Goal: Task Accomplishment & Management: Complete application form

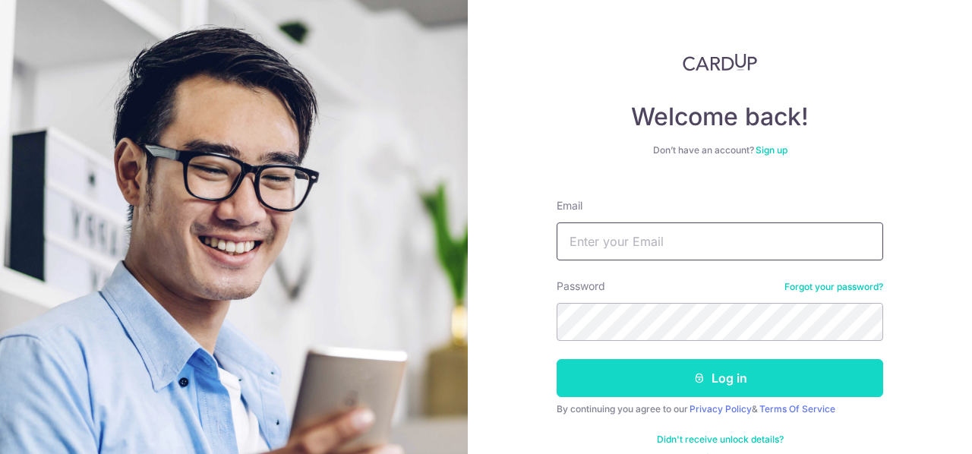
type input "[EMAIL_ADDRESS][DOMAIN_NAME]"
click at [675, 377] on button "Log in" at bounding box center [720, 378] width 327 height 38
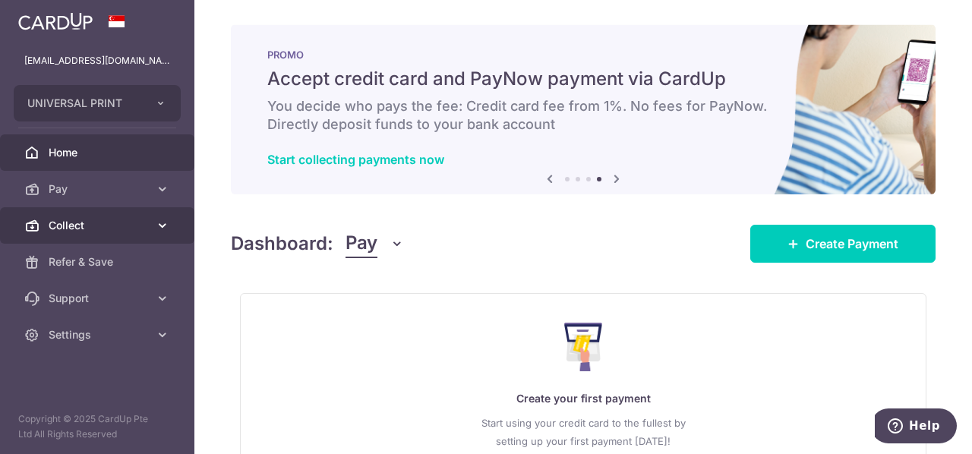
click at [88, 223] on span "Collect" at bounding box center [99, 225] width 100 height 15
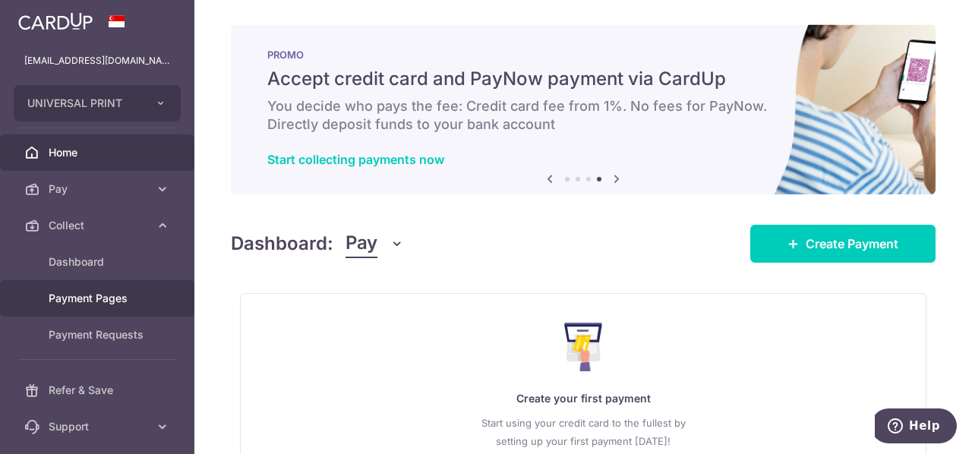
click at [119, 299] on span "Payment Pages" at bounding box center [99, 298] width 100 height 15
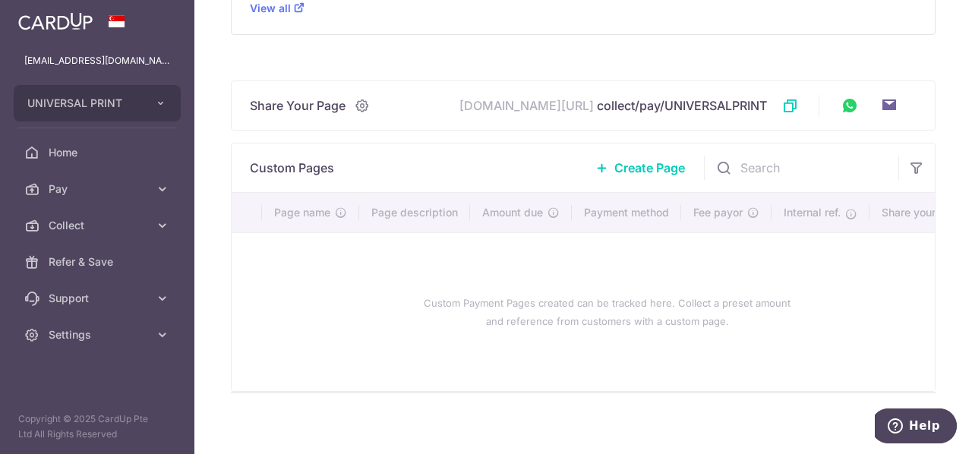
scroll to position [532, 0]
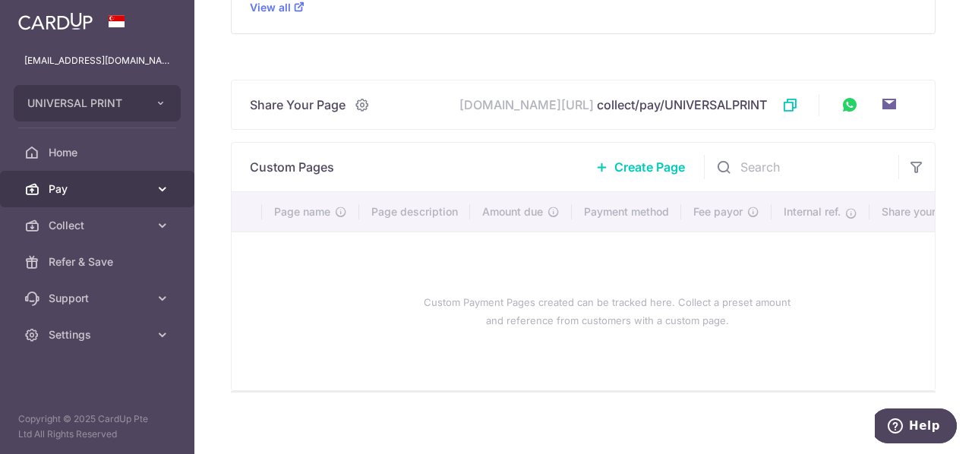
click at [66, 187] on span "Pay" at bounding box center [99, 189] width 100 height 15
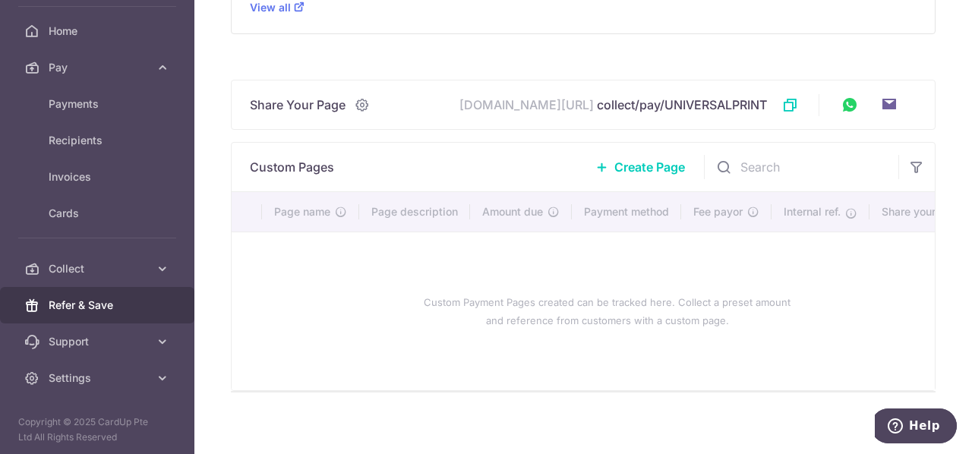
scroll to position [124, 0]
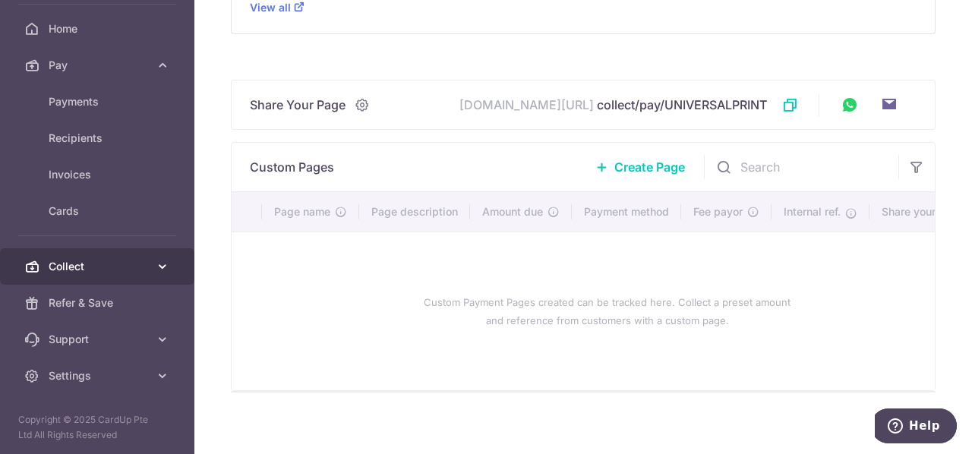
click at [105, 262] on span "Collect" at bounding box center [99, 266] width 100 height 15
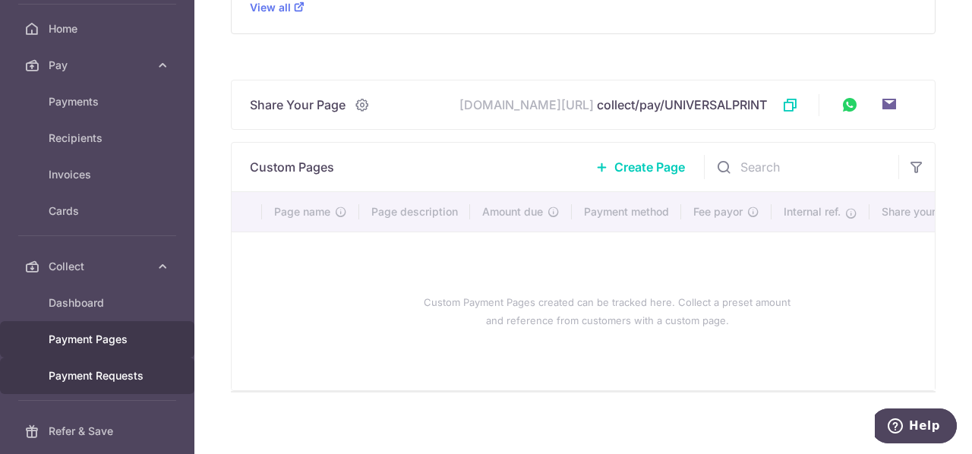
click at [115, 363] on link "Payment Requests" at bounding box center [97, 376] width 194 height 36
click at [90, 370] on span "Payment Requests" at bounding box center [99, 375] width 100 height 15
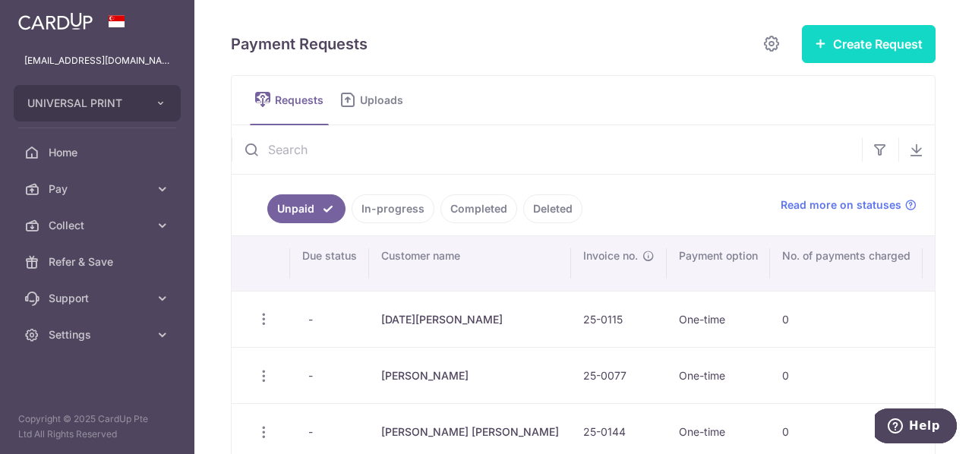
click at [839, 61] on button "Create Request" at bounding box center [869, 44] width 134 height 38
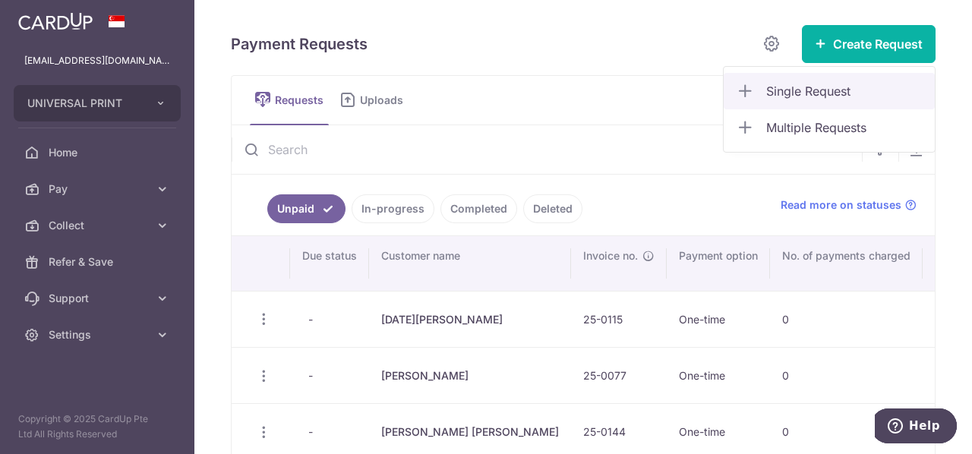
click at [828, 104] on link "Single Request" at bounding box center [829, 91] width 211 height 36
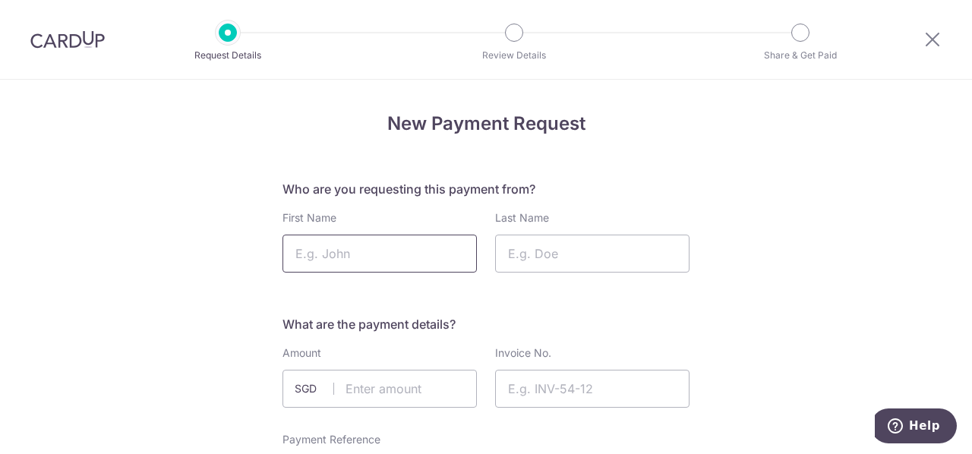
click at [397, 265] on input "First Name" at bounding box center [380, 254] width 194 height 38
click at [524, 52] on p "Review Details" at bounding box center [514, 55] width 112 height 15
click at [327, 242] on input "First Name" at bounding box center [380, 254] width 194 height 38
paste input "Sangwon Hwang"
click at [359, 405] on input "text" at bounding box center [380, 389] width 194 height 38
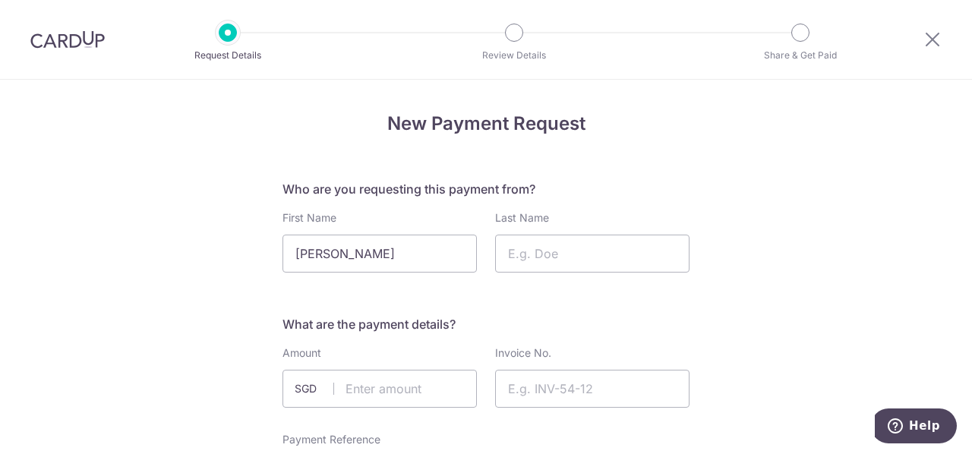
click at [643, 323] on h5 "What are the payment details?" at bounding box center [486, 324] width 407 height 18
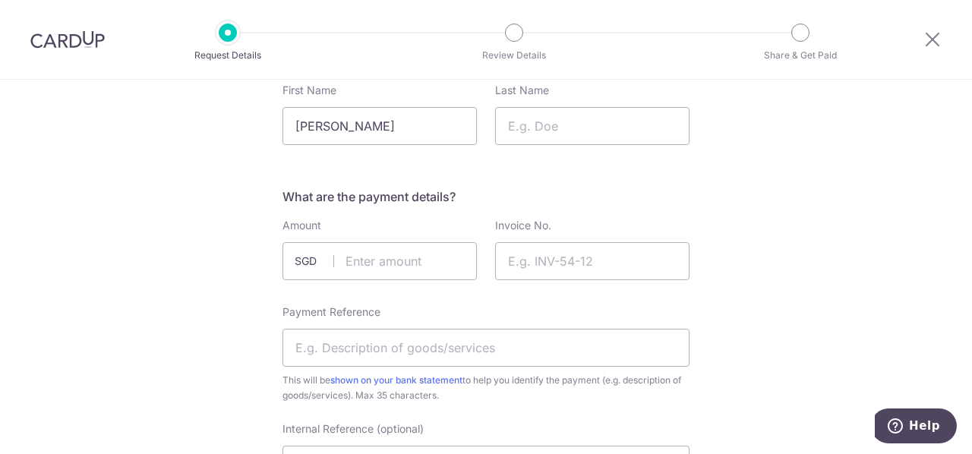
scroll to position [228, 0]
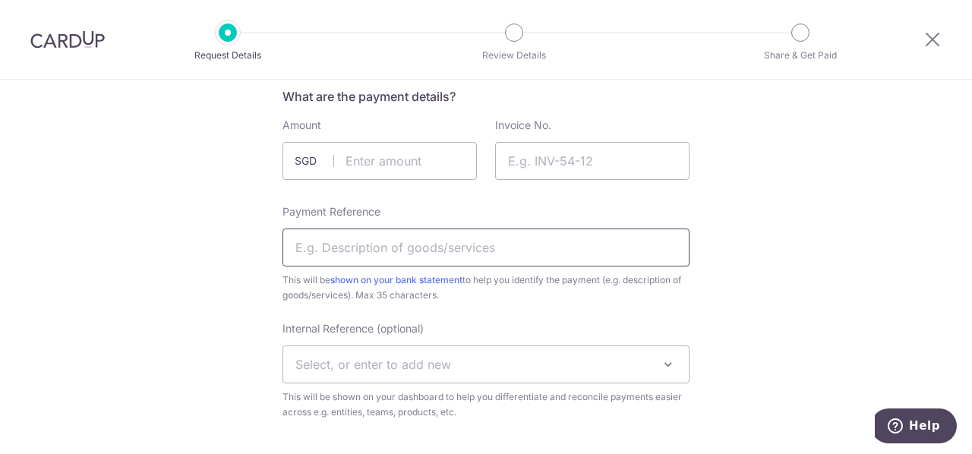
click at [344, 253] on input "Payment Reference" at bounding box center [486, 248] width 407 height 38
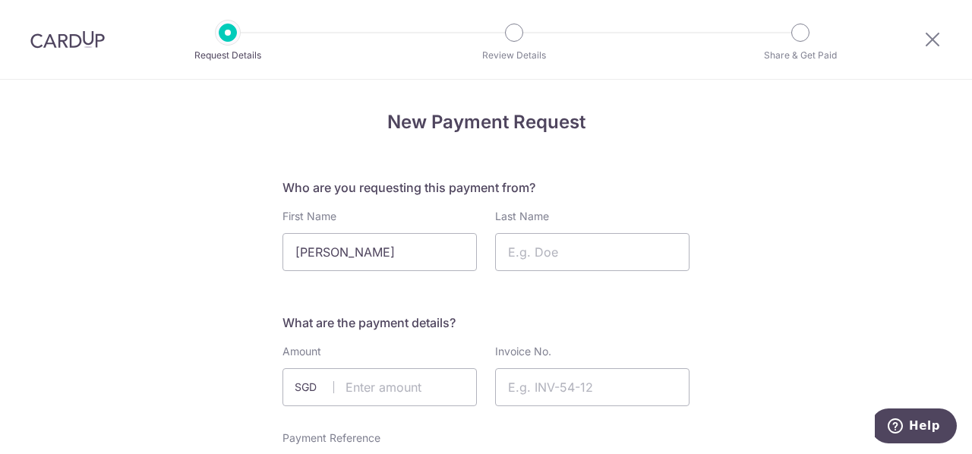
scroll to position [0, 0]
drag, startPoint x: 410, startPoint y: 250, endPoint x: 349, endPoint y: 255, distance: 61.0
click at [349, 255] on input "Sangwon Hwang" at bounding box center [380, 254] width 194 height 38
type input "Sangwon"
click at [613, 248] on input "Last Name" at bounding box center [592, 254] width 194 height 38
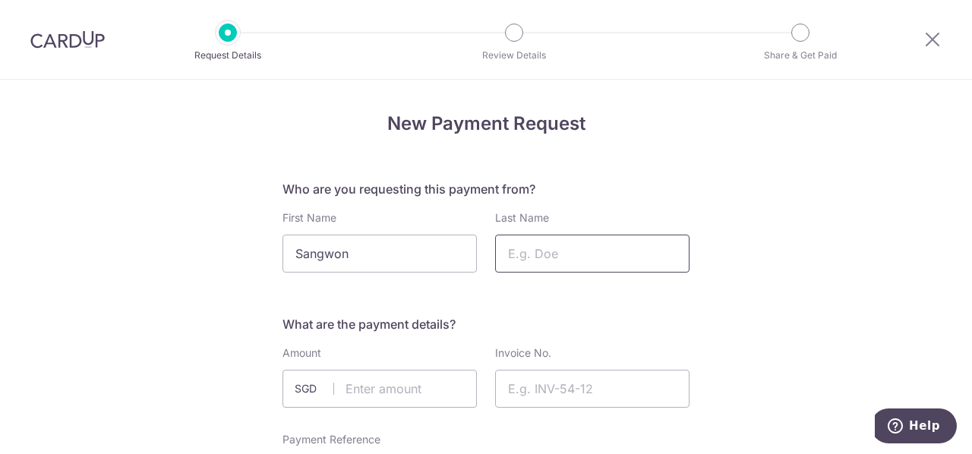
paste input "Hwang"
type input "Hwang"
click at [397, 387] on input "text" at bounding box center [380, 389] width 194 height 38
click at [404, 385] on input "text" at bounding box center [380, 389] width 194 height 38
type input "152.60"
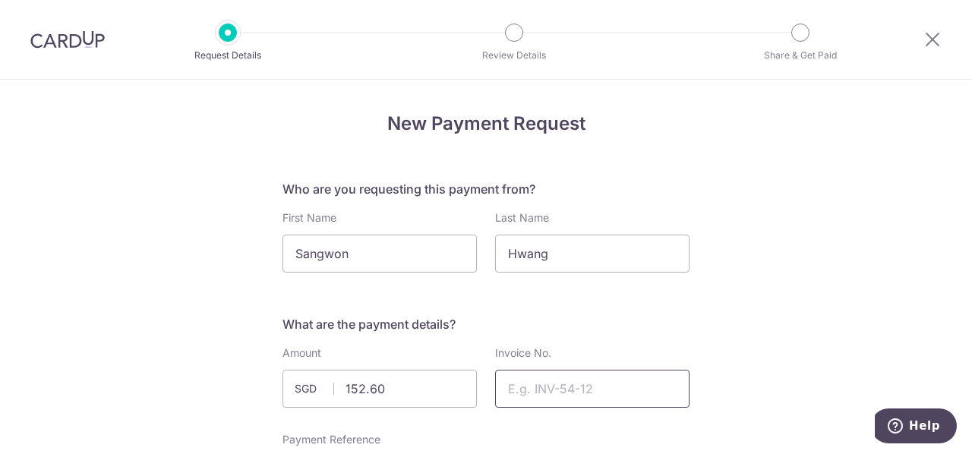
click at [583, 396] on input "Invoice No." at bounding box center [592, 389] width 194 height 38
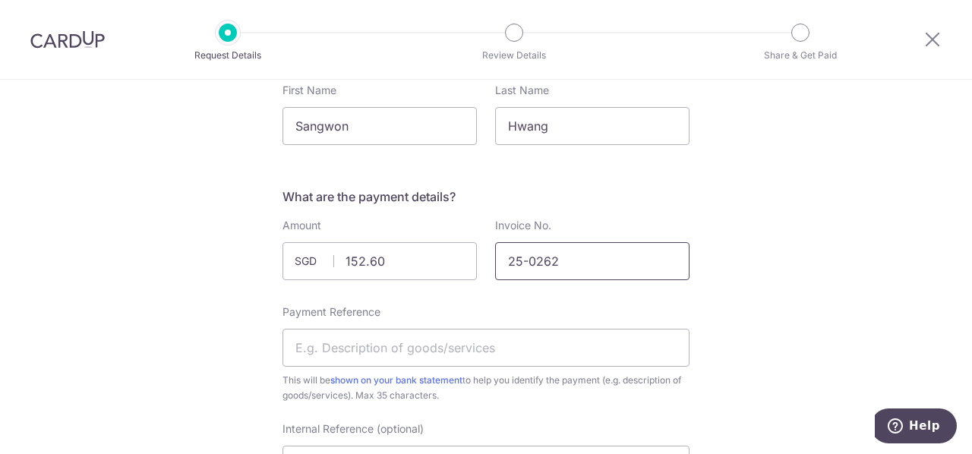
scroll to position [152, 0]
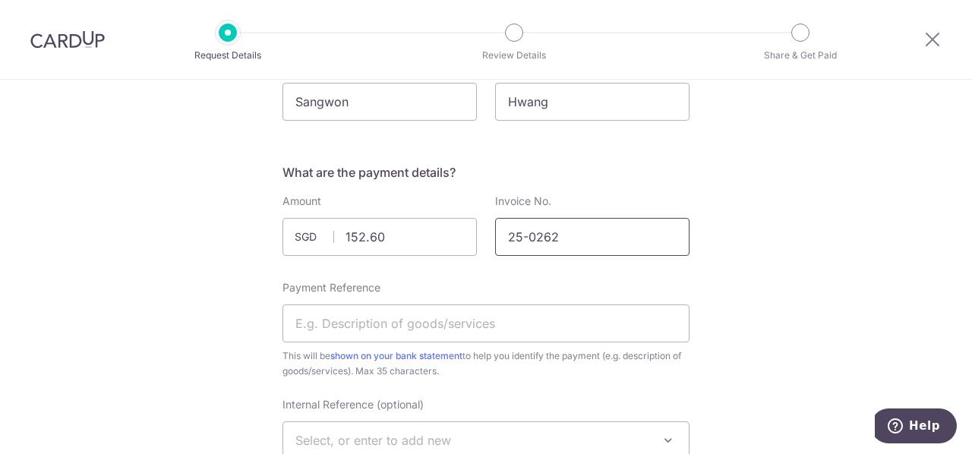
type input "25-0262"
click at [397, 334] on input "Payment Reference" at bounding box center [486, 324] width 407 height 38
type input "f"
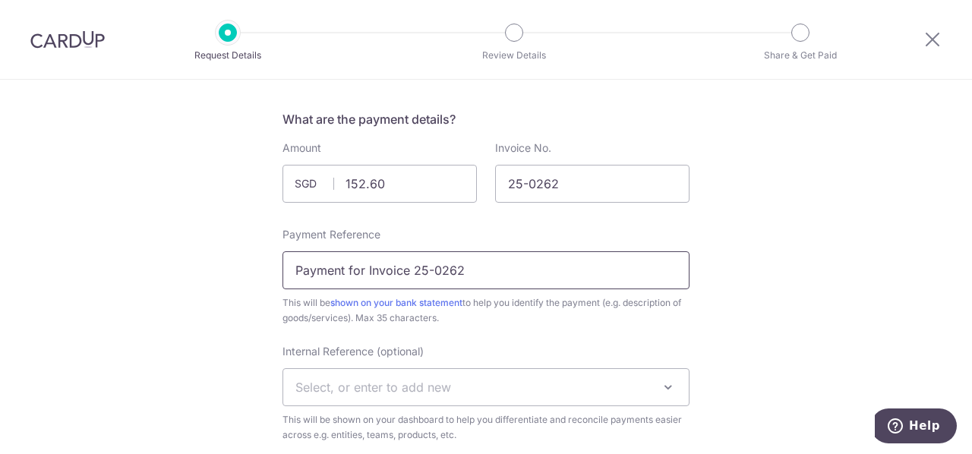
scroll to position [228, 0]
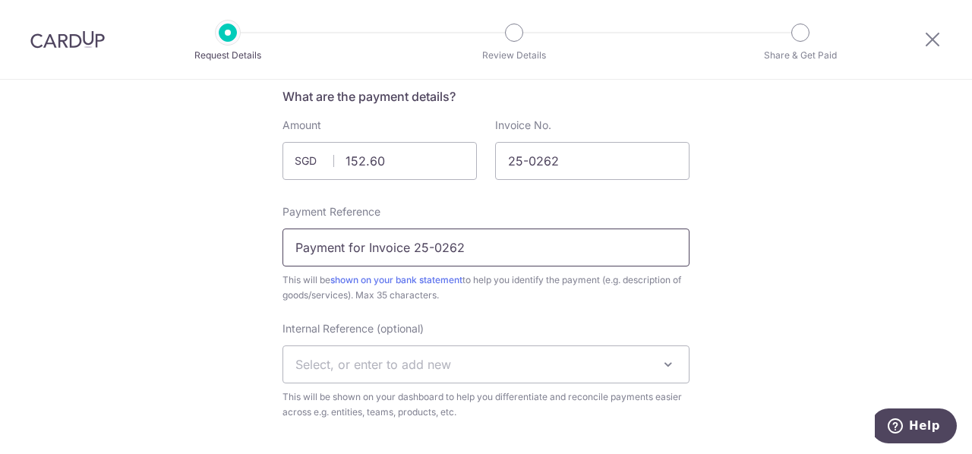
type input "Payment for Invoice 25-0262"
click at [611, 370] on span "Select, or enter to add new" at bounding box center [486, 364] width 406 height 36
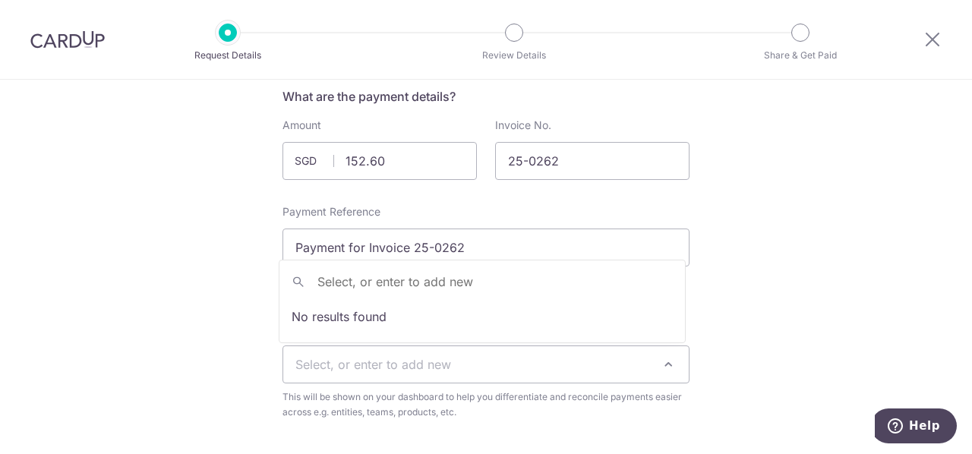
click at [614, 371] on span "Select, or enter to add new" at bounding box center [486, 364] width 406 height 36
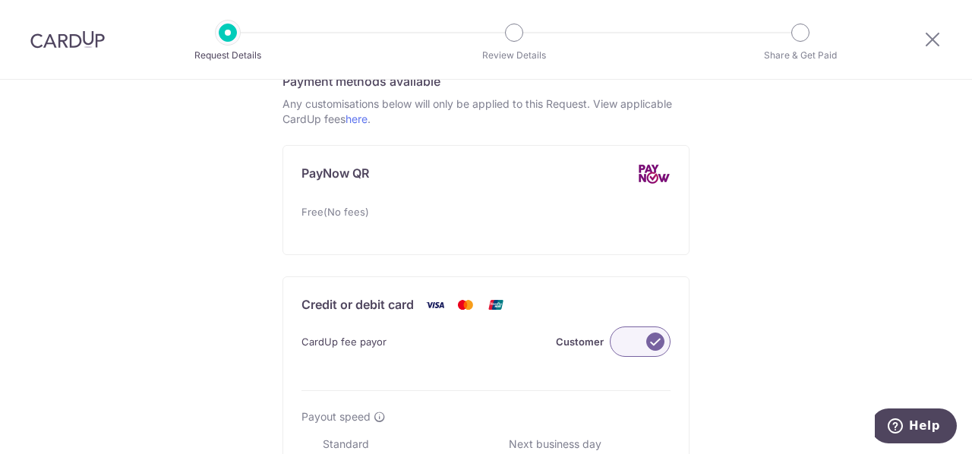
scroll to position [1216, 0]
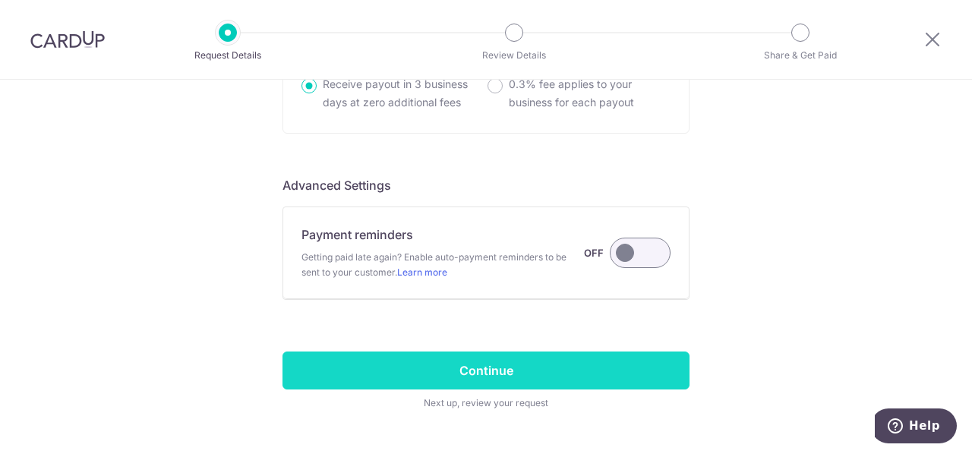
click at [590, 374] on input "Continue" at bounding box center [486, 371] width 407 height 38
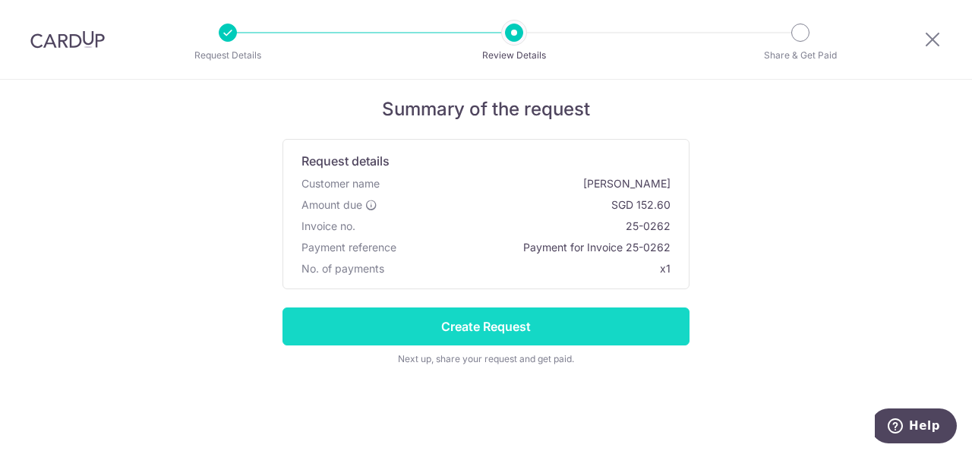
click at [617, 327] on input "Create Request" at bounding box center [486, 327] width 407 height 38
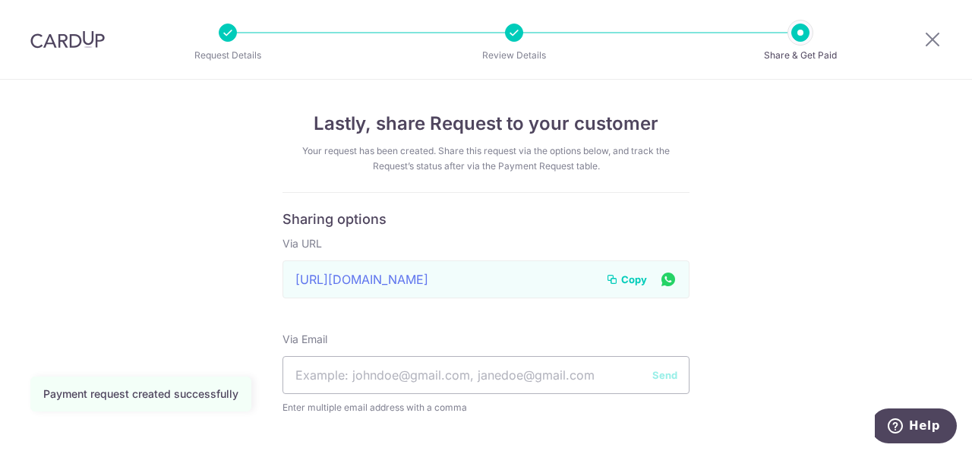
click at [624, 277] on span "Copy" at bounding box center [634, 279] width 26 height 15
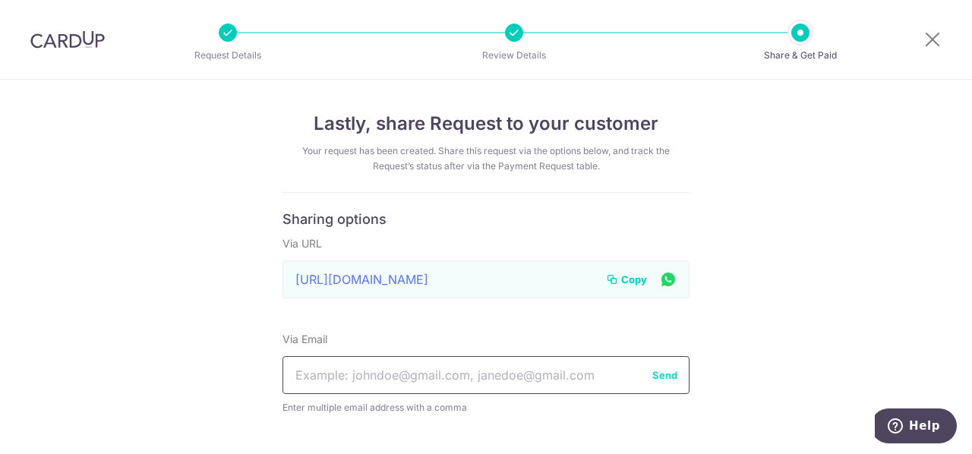
click at [456, 383] on input "text" at bounding box center [486, 375] width 407 height 38
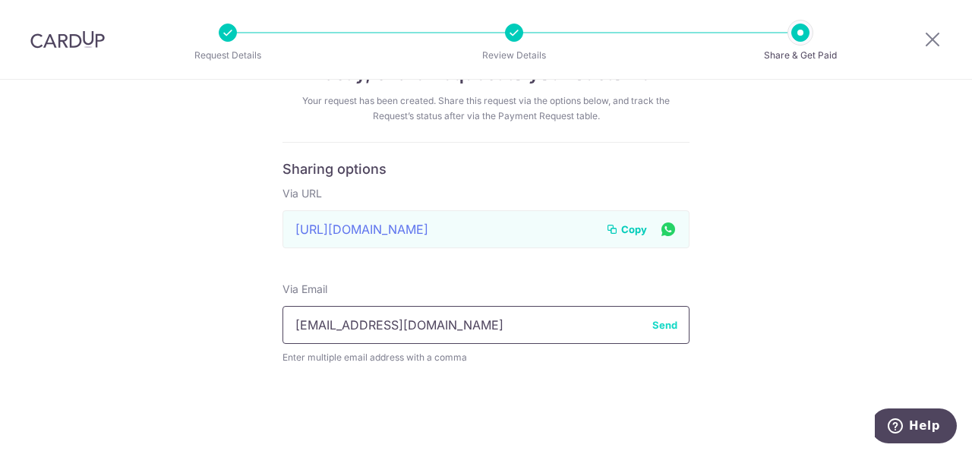
type input "[EMAIL_ADDRESS][DOMAIN_NAME]"
click at [664, 326] on button "Send" at bounding box center [665, 325] width 25 height 15
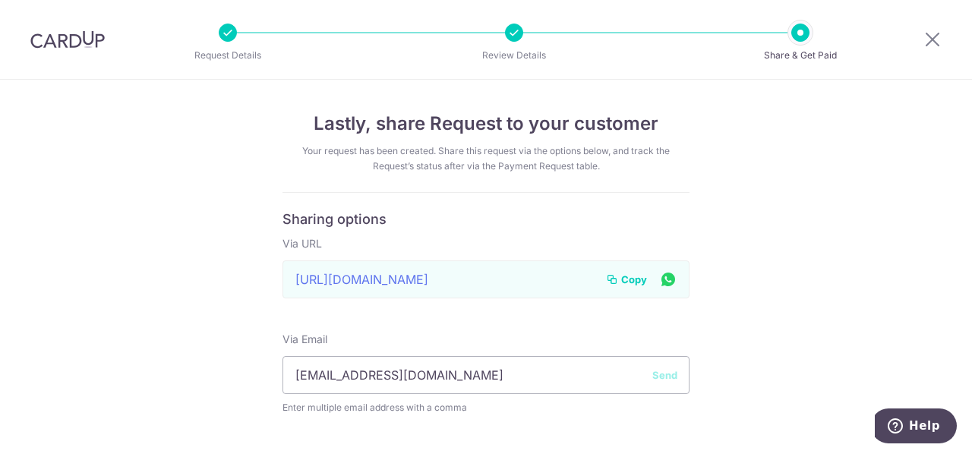
click at [622, 274] on span "Copy" at bounding box center [634, 279] width 26 height 15
click at [855, 346] on div "Lastly, share Request to your customer Your request has been created. Share thi…" at bounding box center [486, 292] width 972 height 425
click at [860, 302] on div "Lastly, share Request to your customer Your request has been created. Share thi…" at bounding box center [486, 292] width 972 height 425
click at [934, 46] on icon at bounding box center [933, 39] width 18 height 19
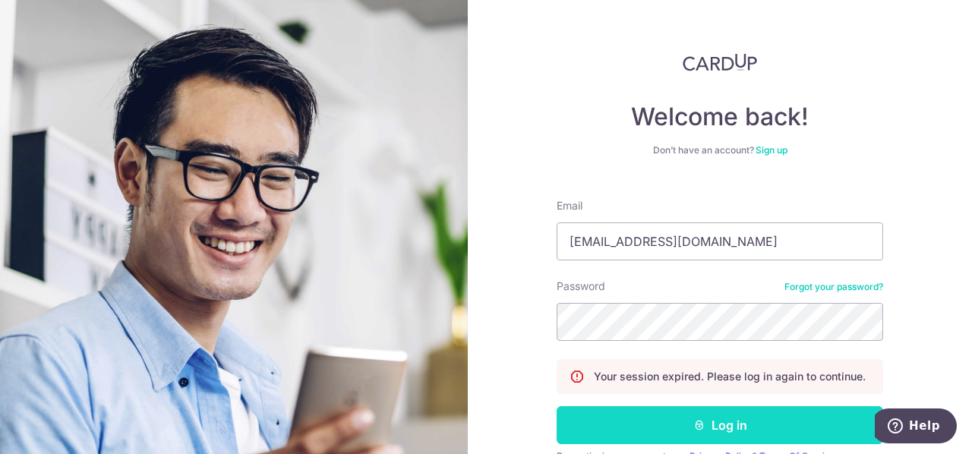
click at [733, 432] on button "Log in" at bounding box center [720, 425] width 327 height 38
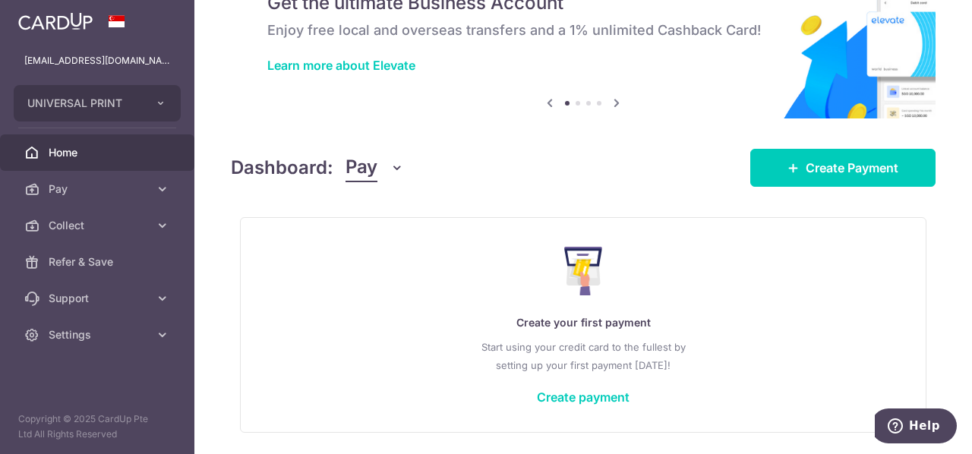
scroll to position [125, 0]
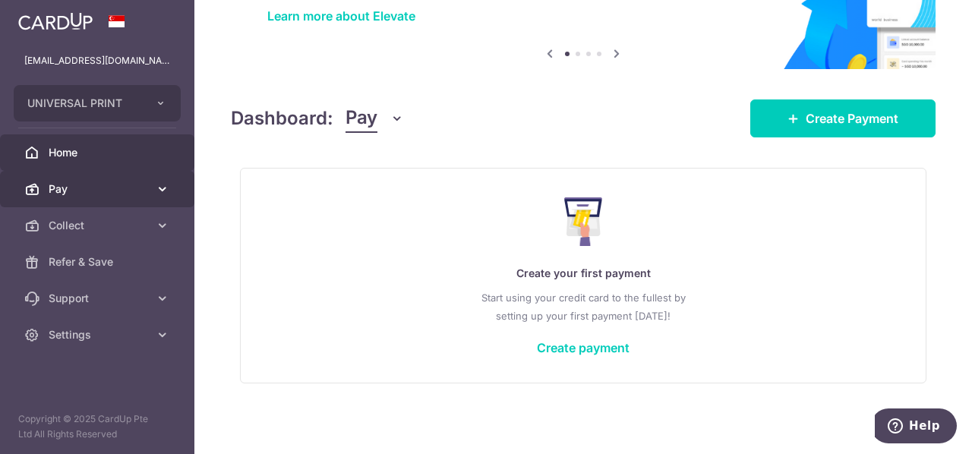
click at [96, 191] on span "Pay" at bounding box center [99, 189] width 100 height 15
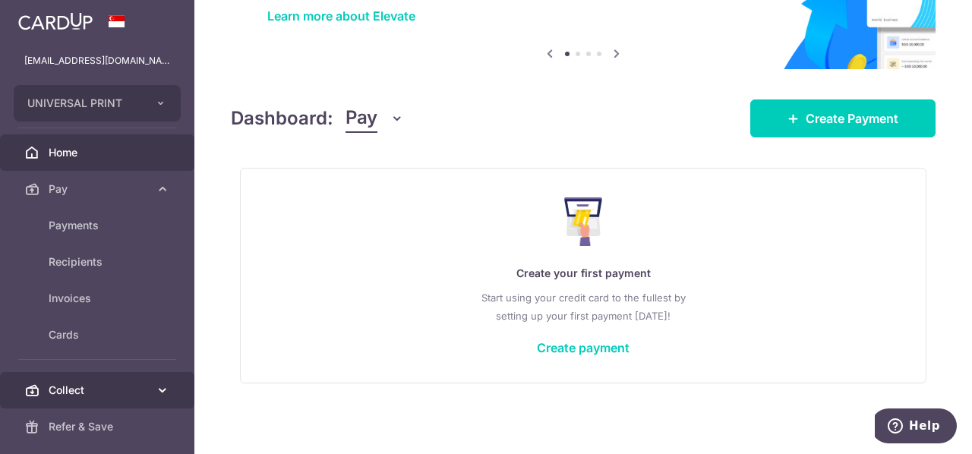
click at [68, 383] on span "Collect" at bounding box center [99, 390] width 100 height 15
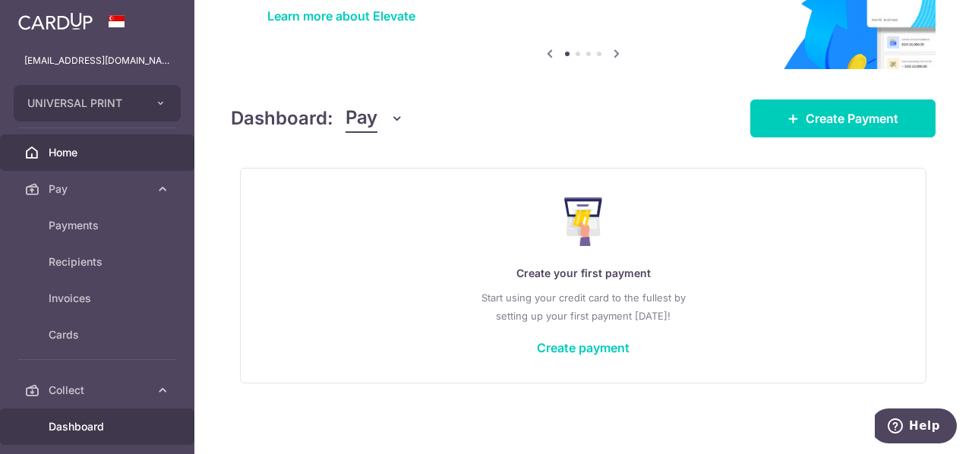
click at [106, 425] on span "Dashboard" at bounding box center [99, 426] width 100 height 15
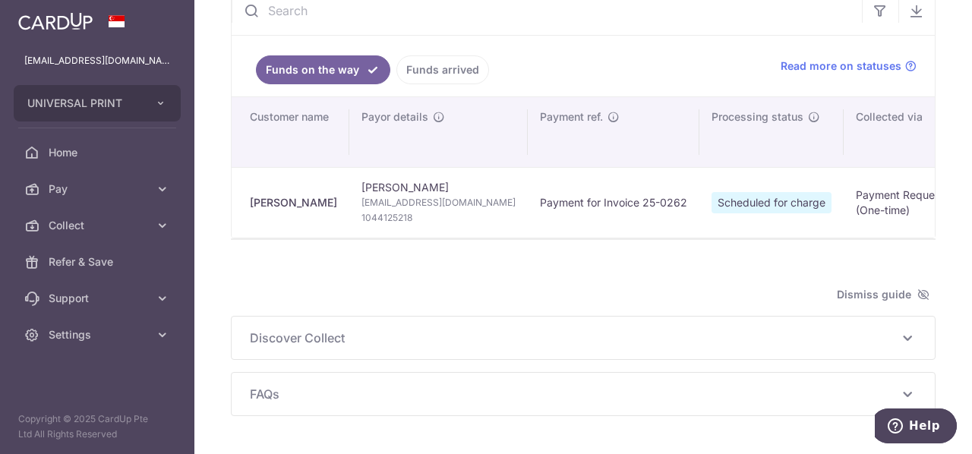
scroll to position [248, 0]
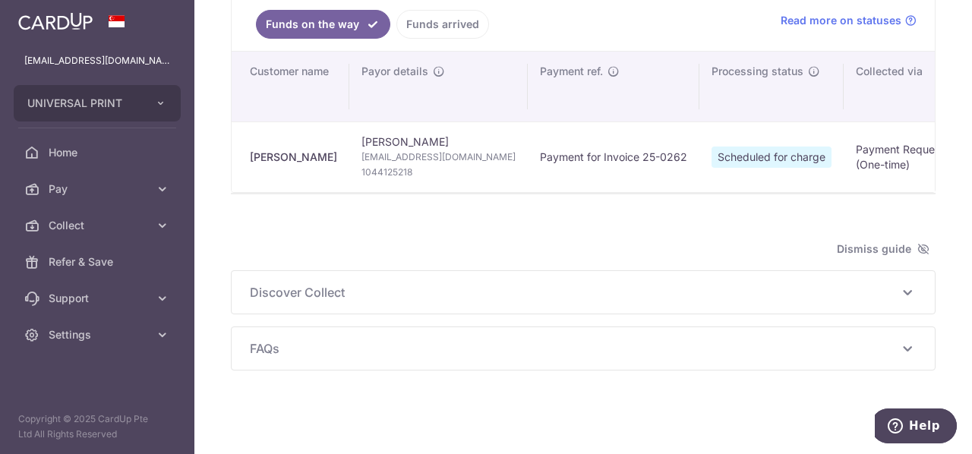
click at [423, 157] on span "[EMAIL_ADDRESS][DOMAIN_NAME]" at bounding box center [439, 157] width 154 height 15
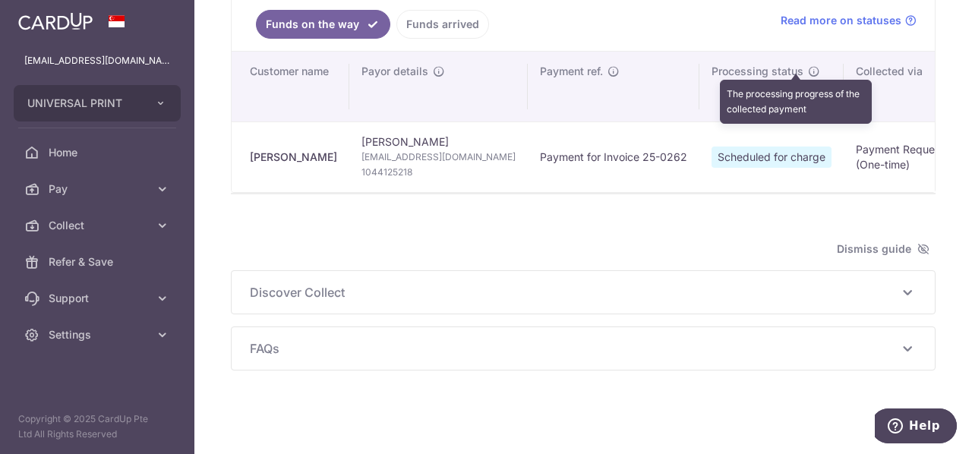
click at [808, 68] on icon "\a \a Processing status\a \a \a" at bounding box center [814, 71] width 12 height 12
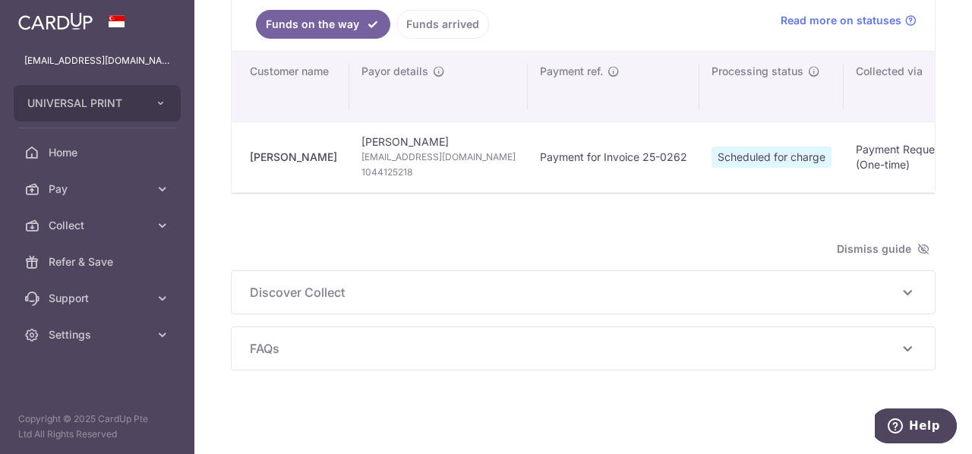
click at [798, 55] on th "Processing status" at bounding box center [772, 87] width 144 height 70
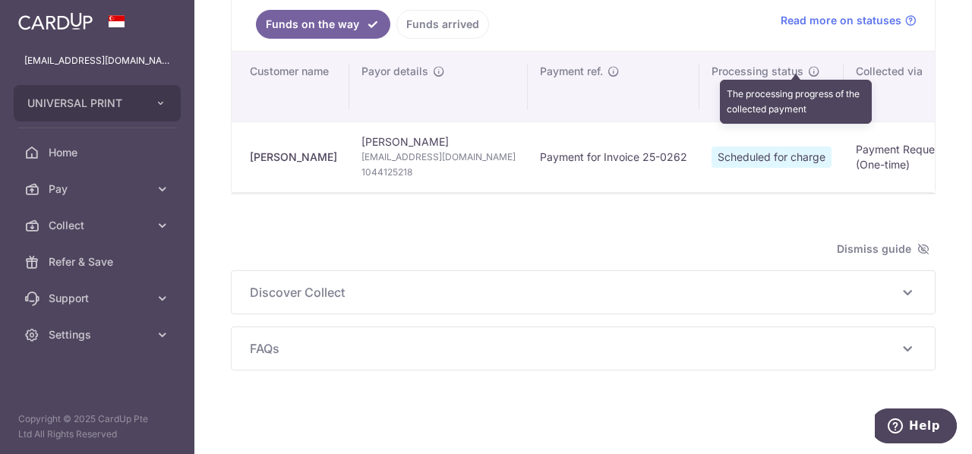
click at [808, 65] on icon "\a \a Processing status\a \a \a" at bounding box center [814, 71] width 12 height 12
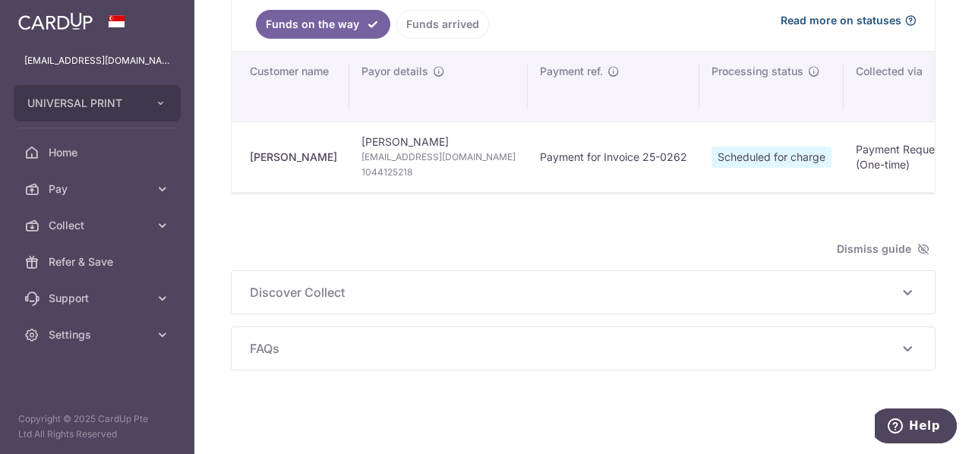
click at [856, 13] on span "Read more on statuses" at bounding box center [841, 20] width 121 height 15
type input "[DATE]"
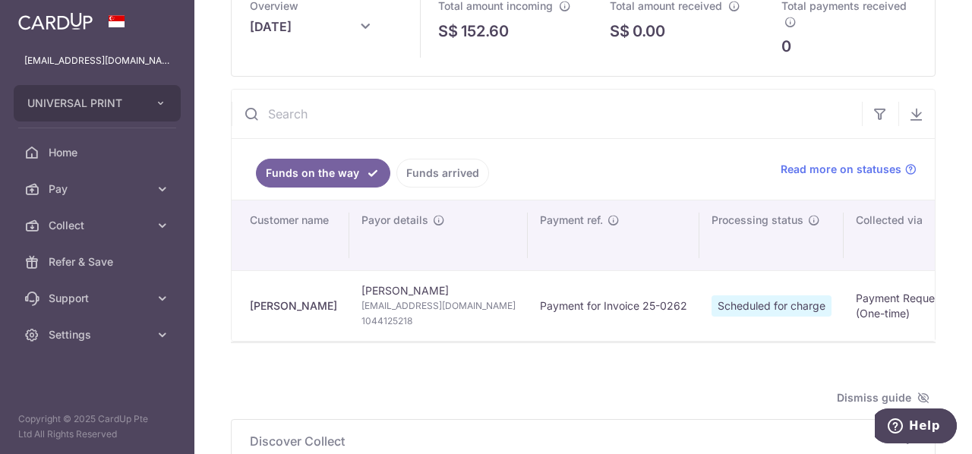
click at [461, 166] on link "Funds arrived" at bounding box center [443, 173] width 93 height 29
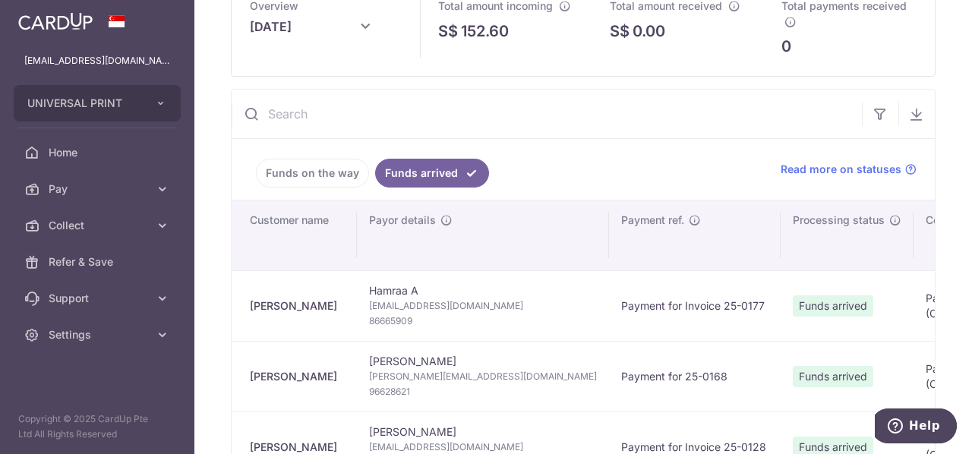
click at [311, 164] on link "Funds on the way" at bounding box center [312, 173] width 113 height 29
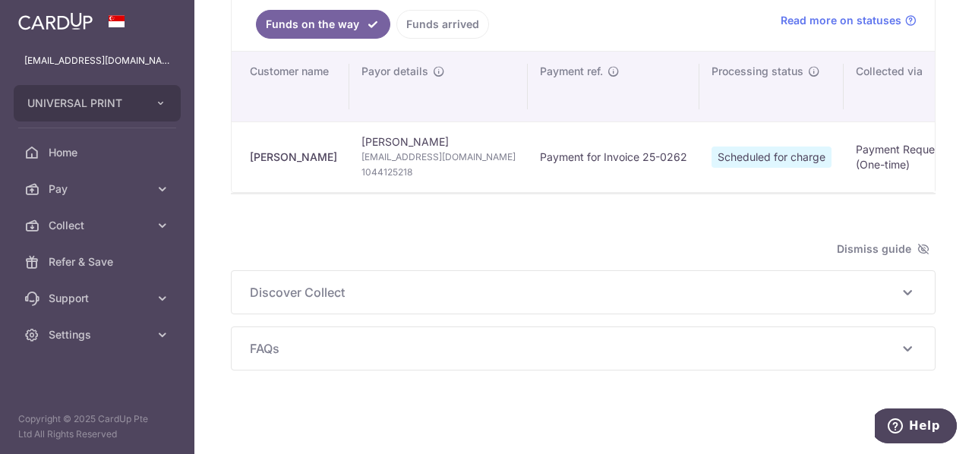
scroll to position [172, 0]
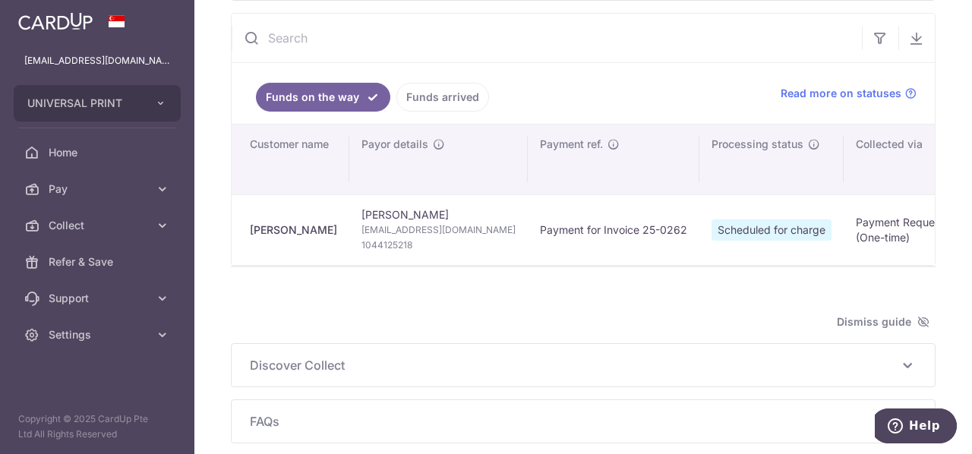
click at [425, 93] on link "Funds arrived" at bounding box center [443, 97] width 93 height 29
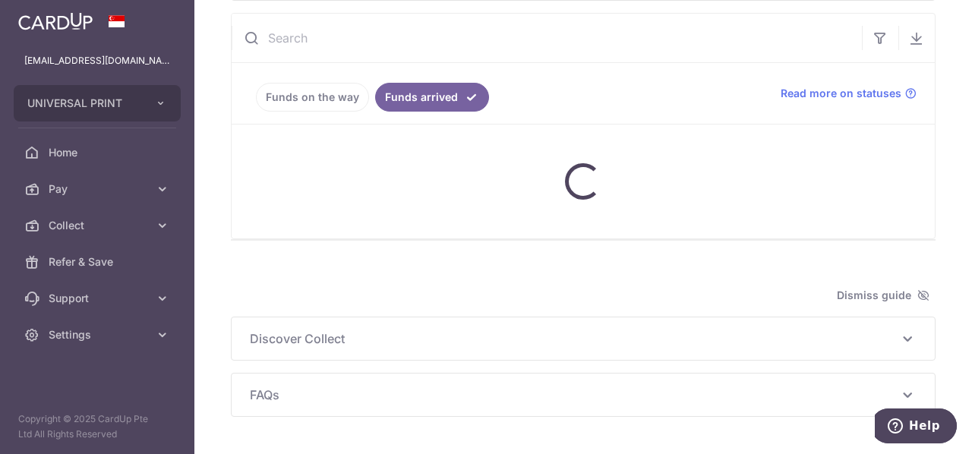
click at [305, 90] on link "Funds on the way" at bounding box center [312, 97] width 113 height 29
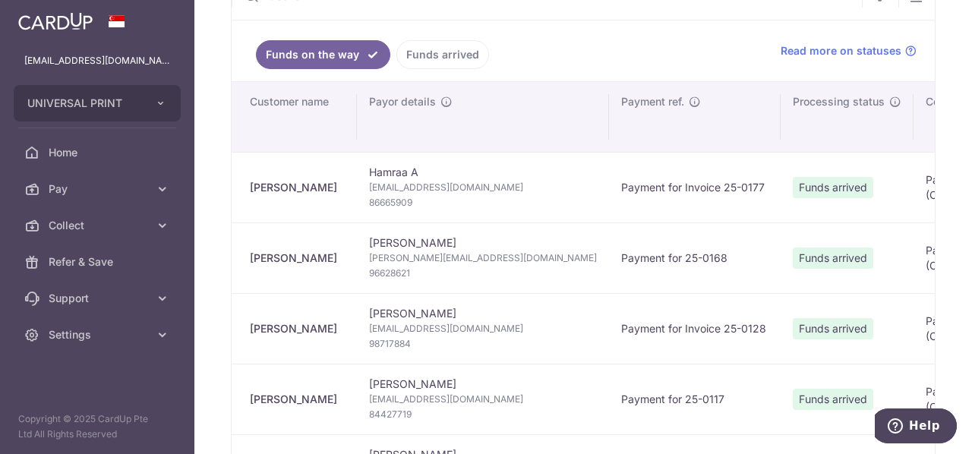
scroll to position [248, 0]
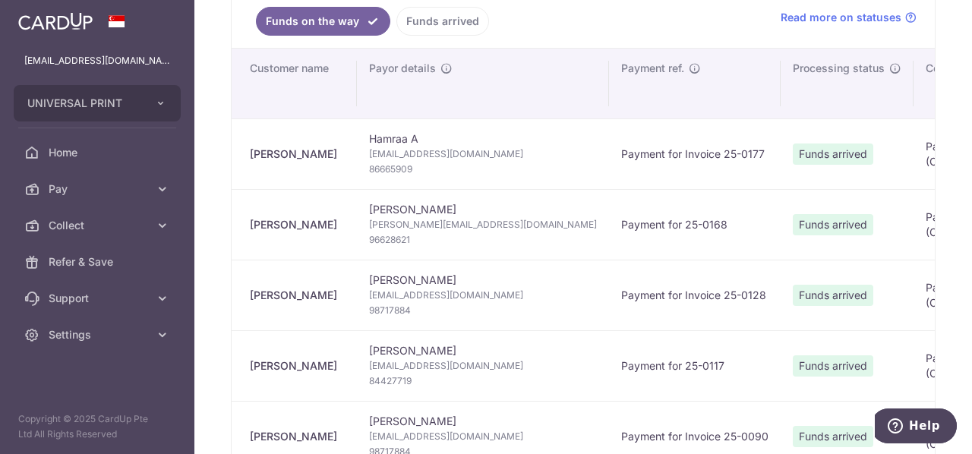
click at [450, 24] on link "Funds arrived" at bounding box center [443, 21] width 93 height 29
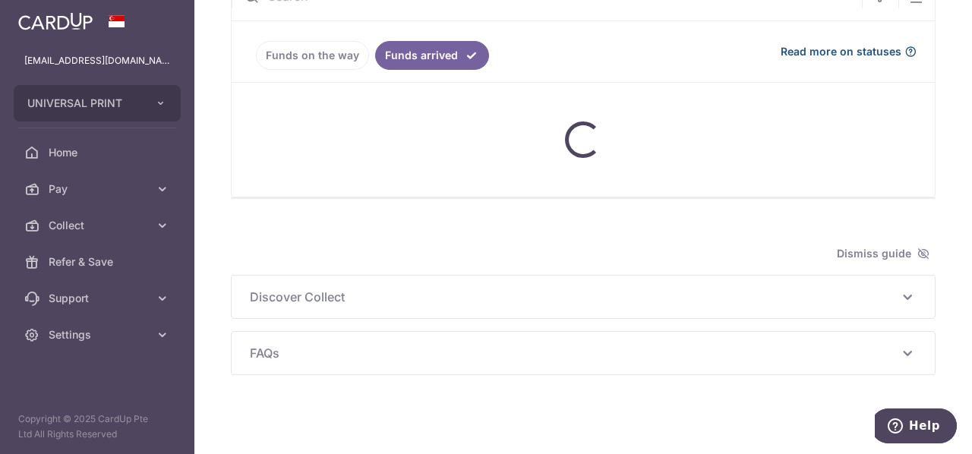
click at [857, 56] on span "Read more on statuses" at bounding box center [841, 51] width 121 height 15
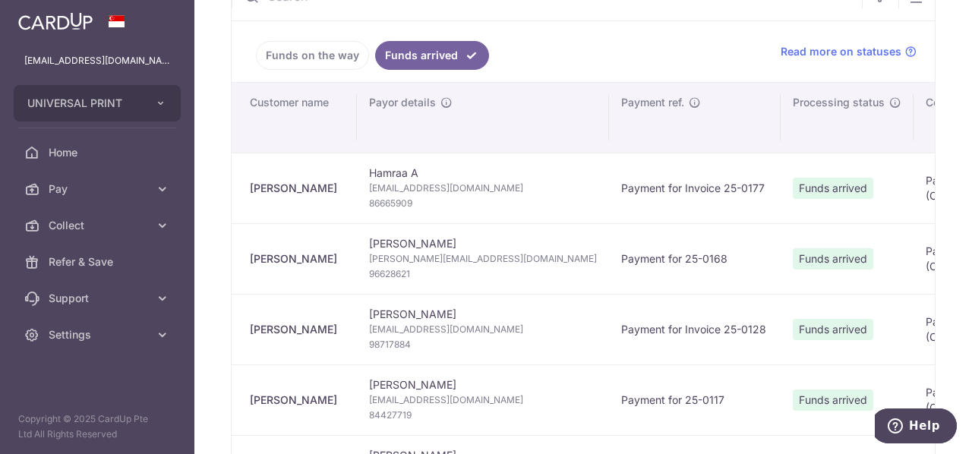
click at [315, 61] on link "Funds on the way" at bounding box center [312, 55] width 113 height 29
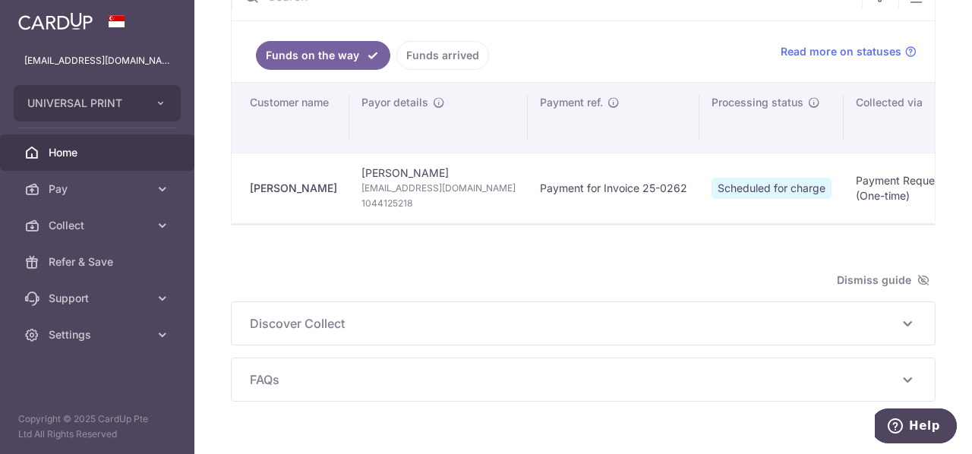
click at [90, 151] on span "Home" at bounding box center [99, 152] width 100 height 15
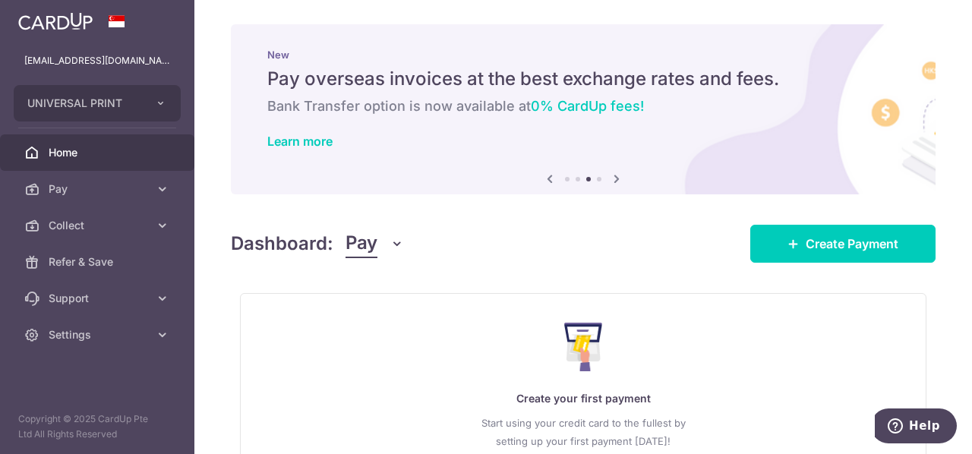
click at [114, 150] on span "Home" at bounding box center [99, 152] width 100 height 15
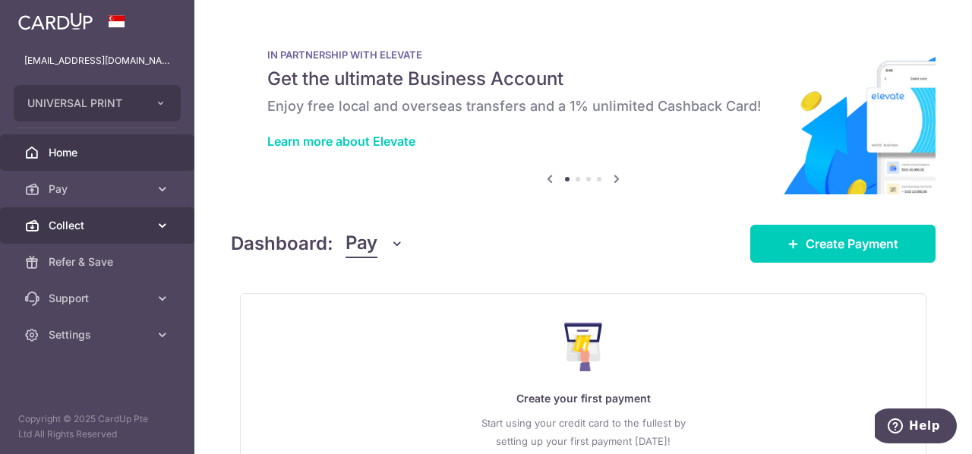
click at [90, 224] on span "Collect" at bounding box center [99, 225] width 100 height 15
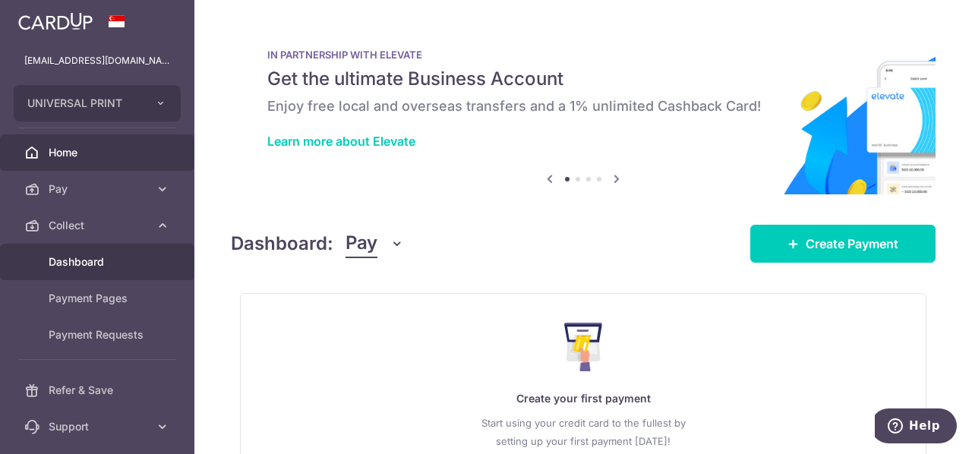
click at [100, 262] on span "Dashboard" at bounding box center [99, 261] width 100 height 15
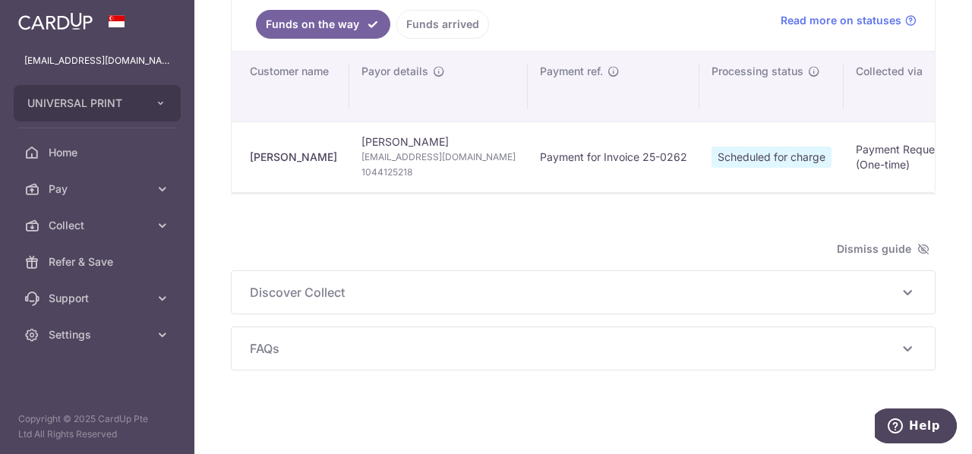
scroll to position [248, 0]
type input "[DATE]"
